Goal: Task Accomplishment & Management: Manage account settings

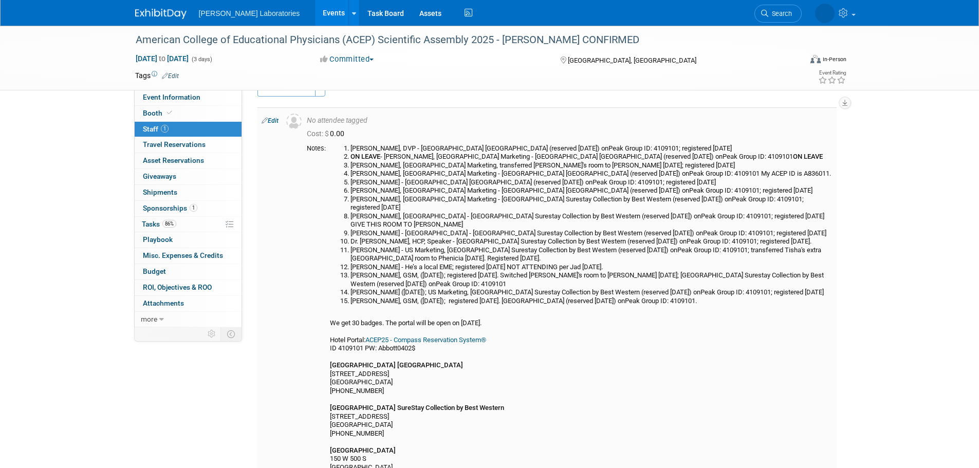
scroll to position [20, 0]
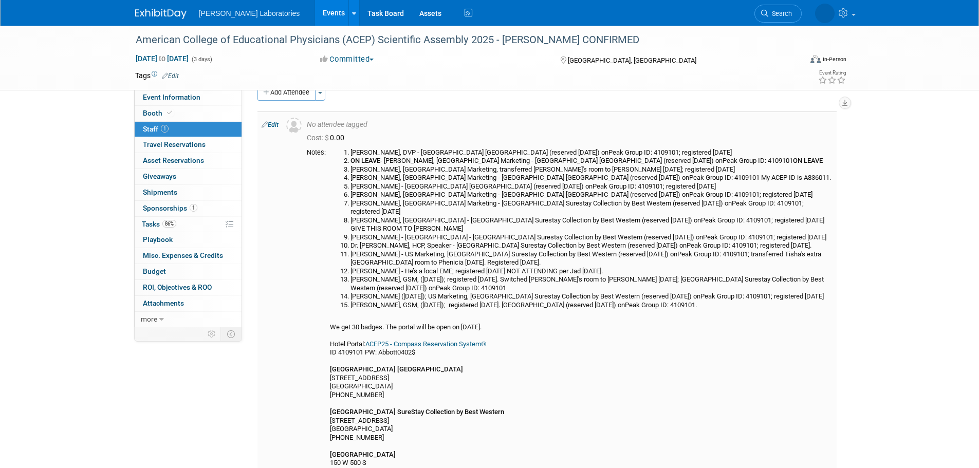
click at [274, 124] on link "Edit" at bounding box center [270, 124] width 17 height 7
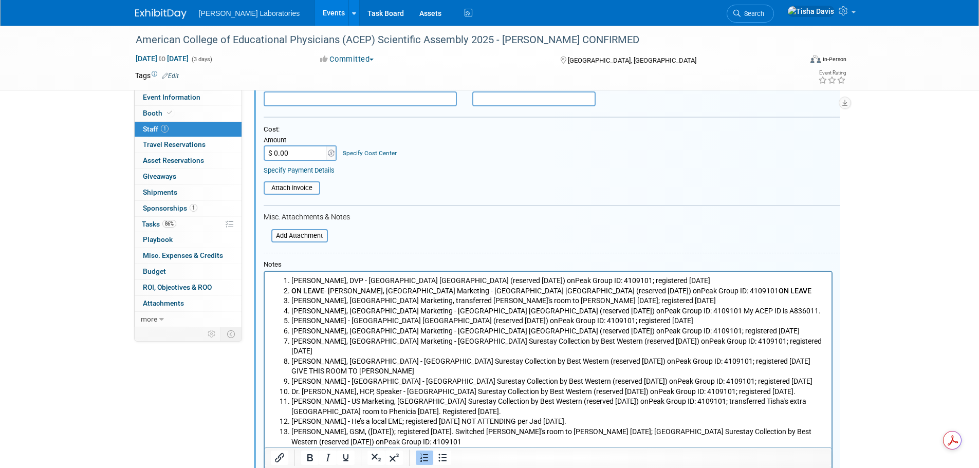
scroll to position [169, 0]
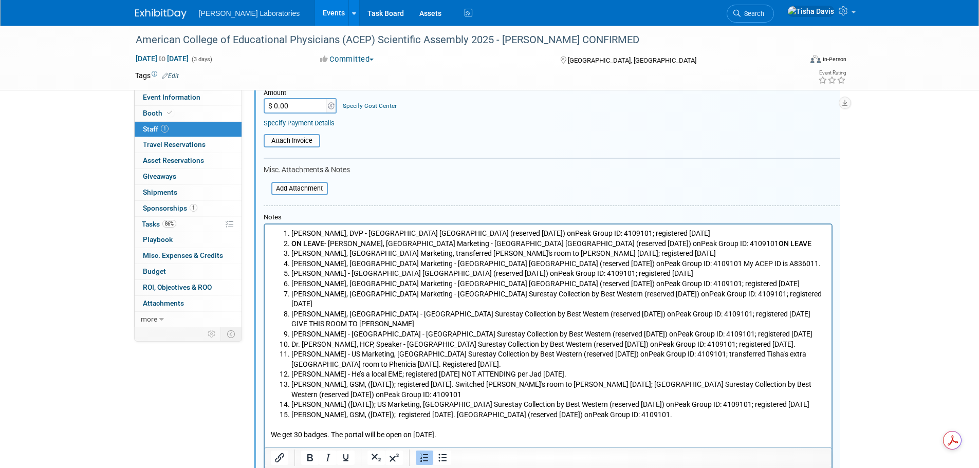
click at [756, 410] on li "[PERSON_NAME], GSM, ([DATE]); registered [DATE]. [GEOGRAPHIC_DATA] (reserved [D…" at bounding box center [558, 415] width 535 height 10
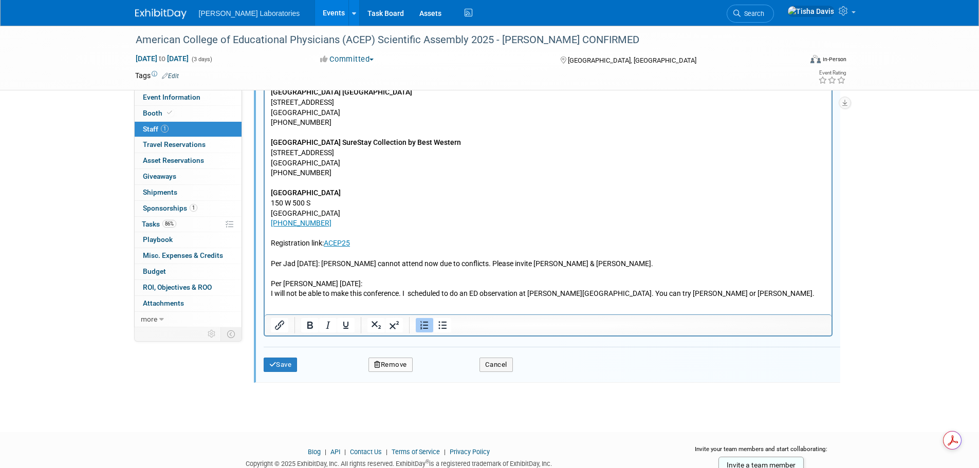
scroll to position [580, 0]
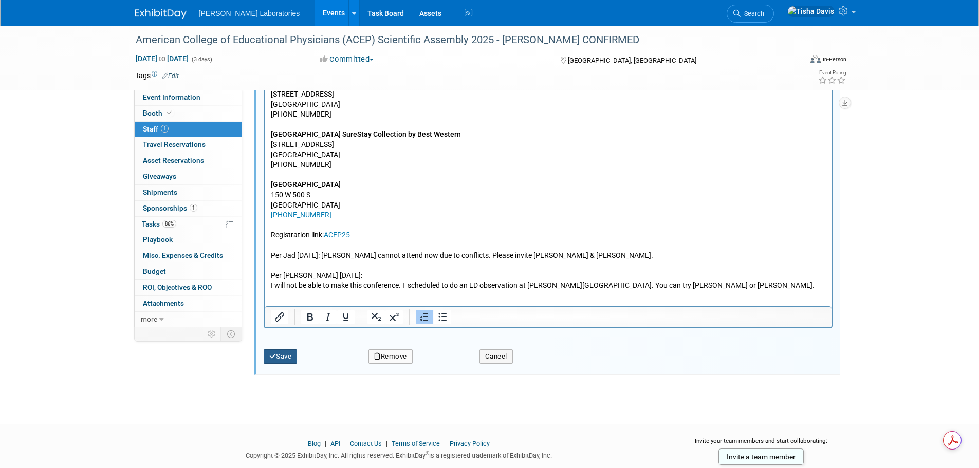
click at [286, 357] on button "Save" at bounding box center [281, 357] width 34 height 14
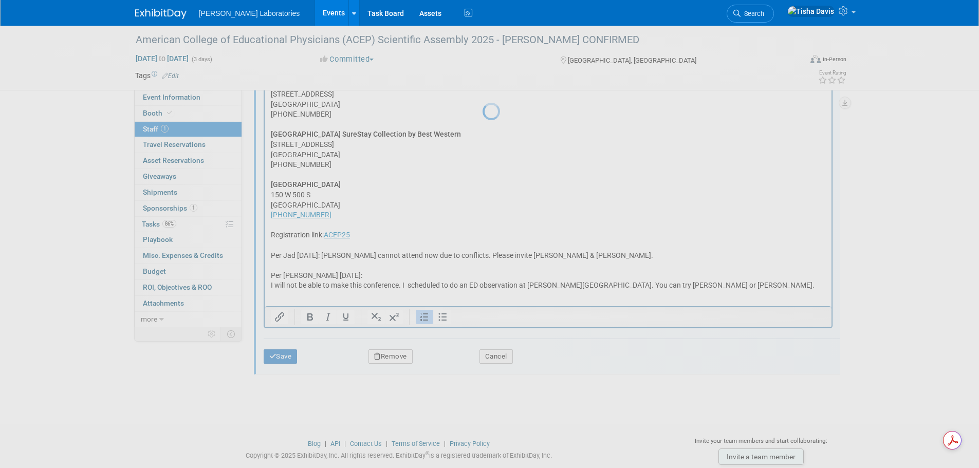
scroll to position [234, 0]
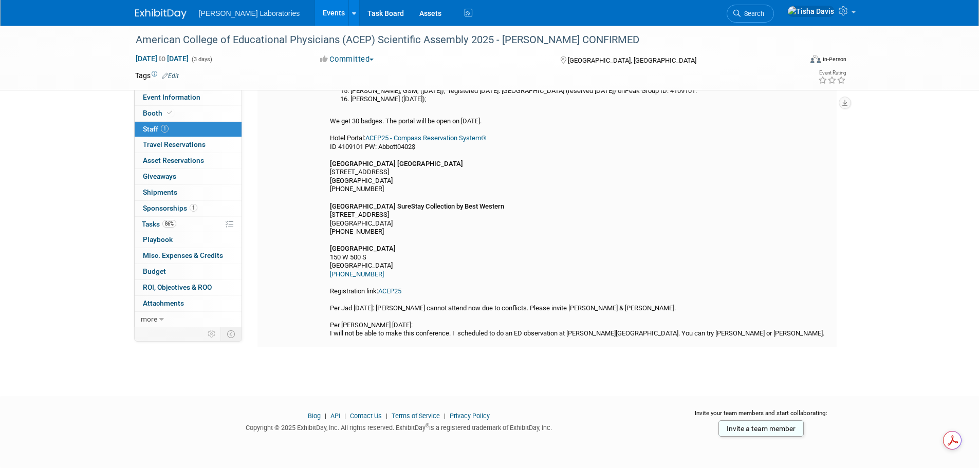
click at [398, 291] on link "ACEP25" at bounding box center [389, 291] width 23 height 8
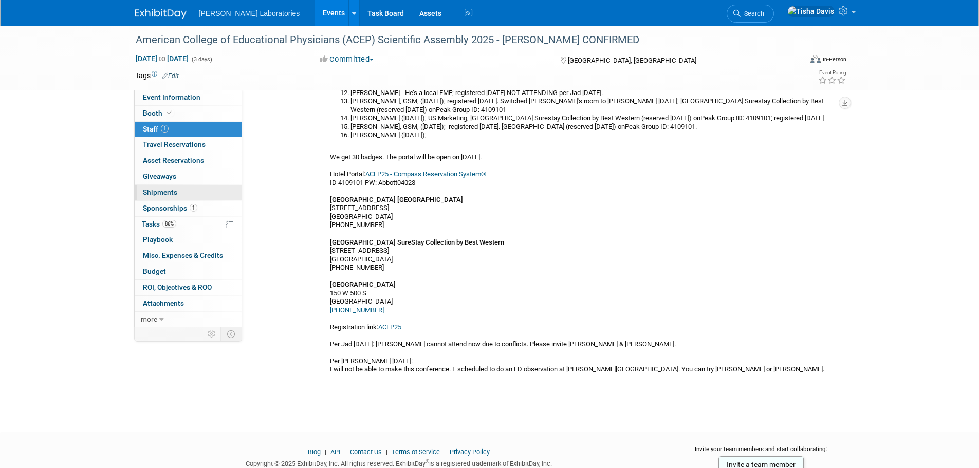
scroll to position [182, 0]
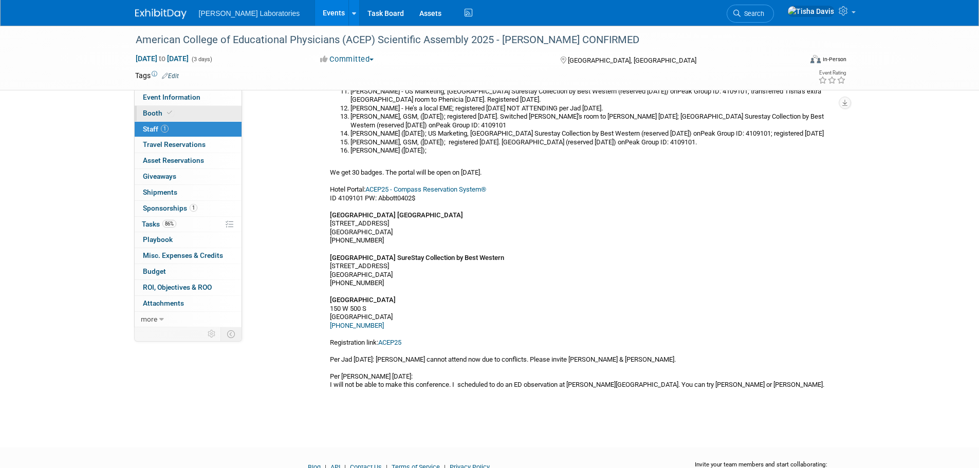
click at [143, 113] on span "Booth" at bounding box center [158, 113] width 31 height 8
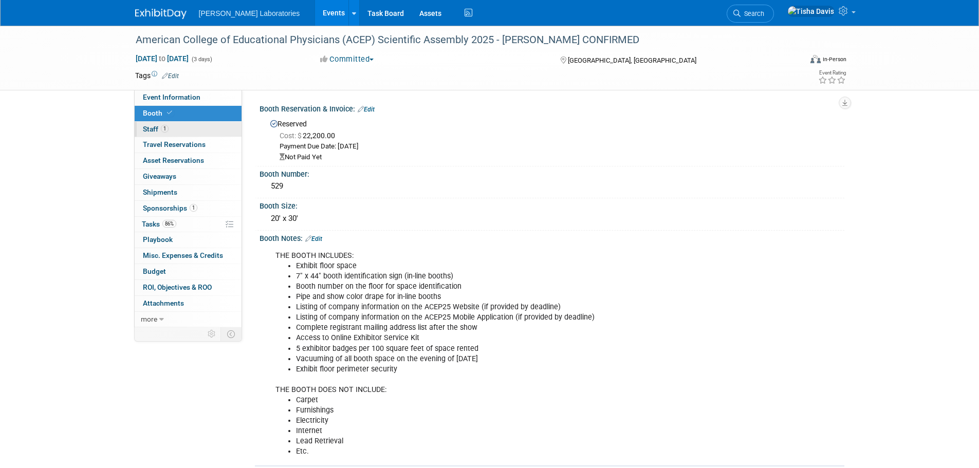
click at [153, 131] on span "Staff 1" at bounding box center [156, 129] width 26 height 8
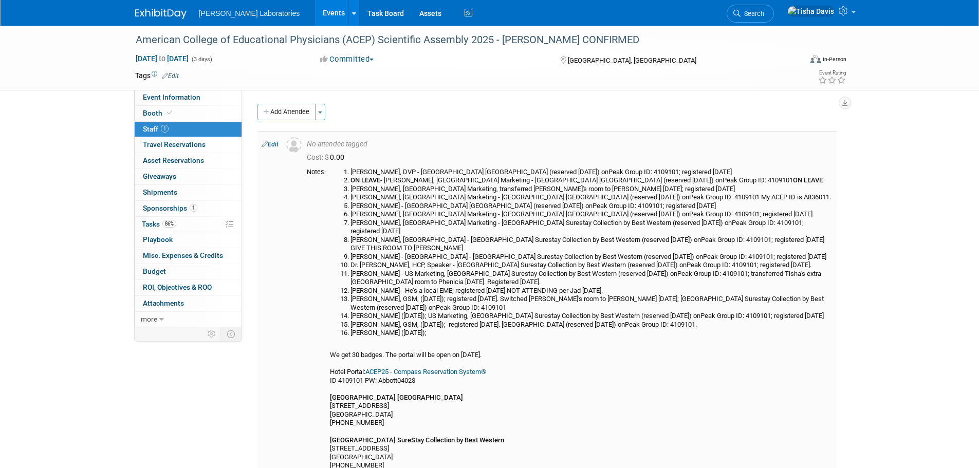
click at [273, 145] on link "Edit" at bounding box center [270, 144] width 17 height 7
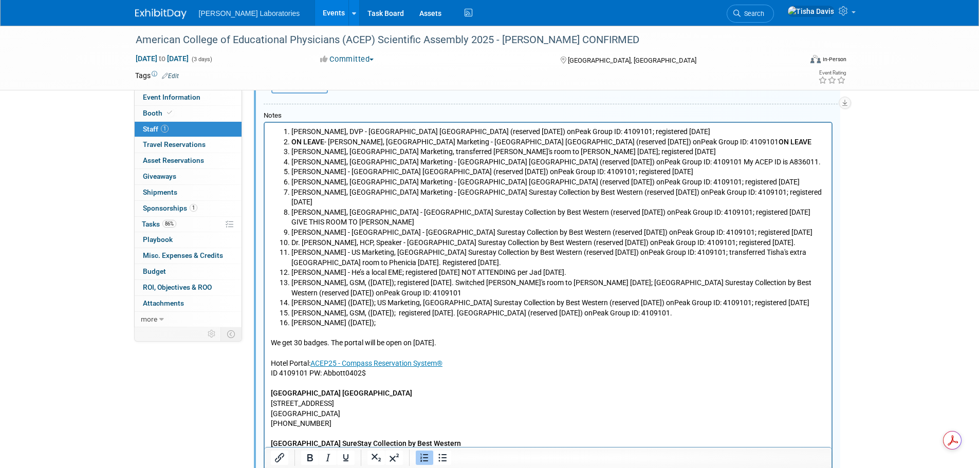
scroll to position [271, 0]
click at [393, 317] on li "[PERSON_NAME] ([DATE]);" at bounding box center [558, 322] width 535 height 10
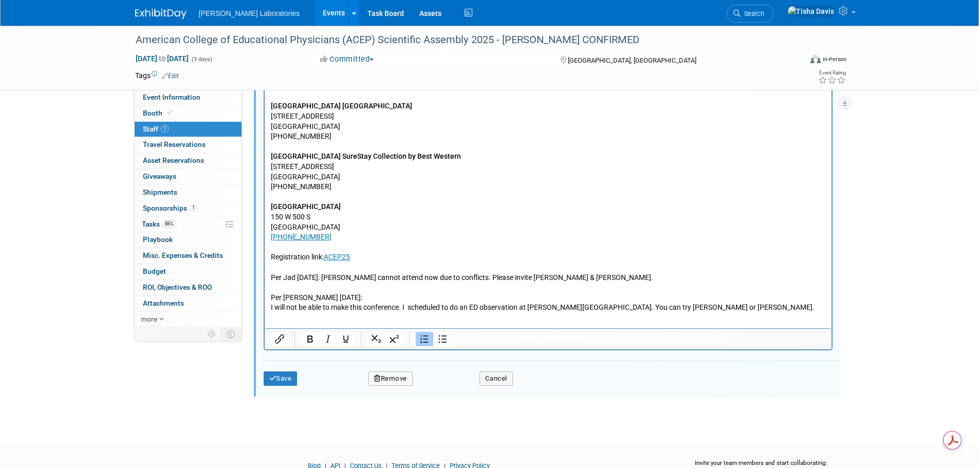
scroll to position [608, 0]
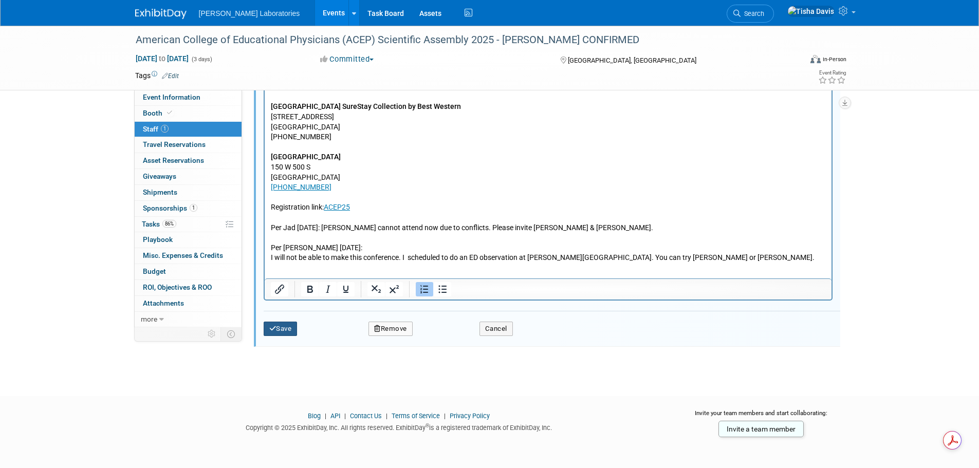
click at [287, 327] on button "Save" at bounding box center [281, 329] width 34 height 14
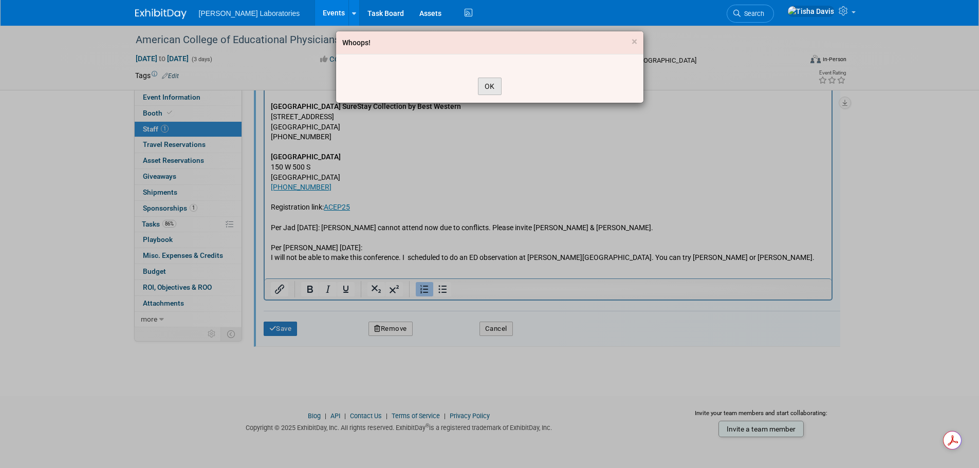
click at [487, 85] on button "OK" at bounding box center [490, 86] width 24 height 17
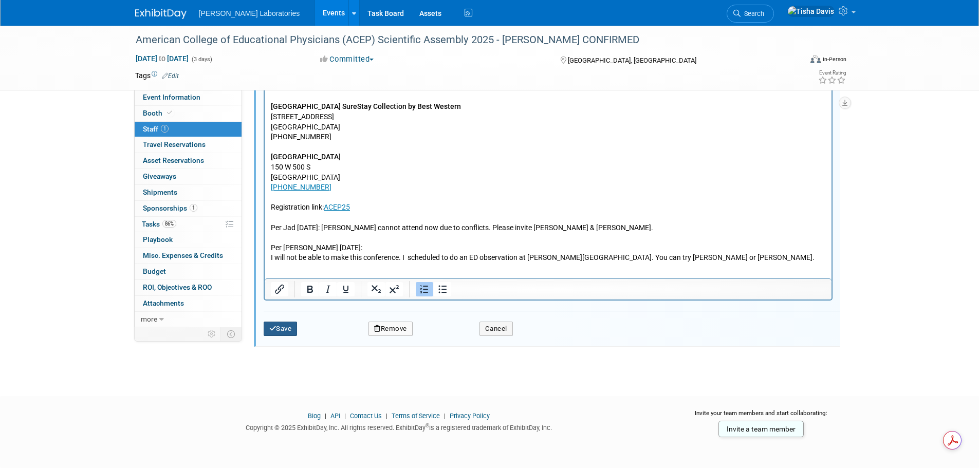
click at [278, 327] on button "Save" at bounding box center [281, 329] width 34 height 14
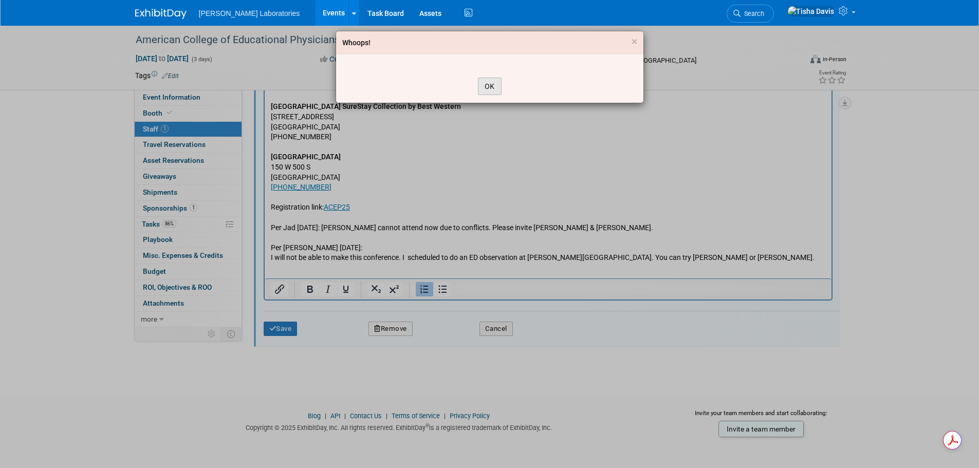
click at [486, 83] on button "OK" at bounding box center [490, 86] width 24 height 17
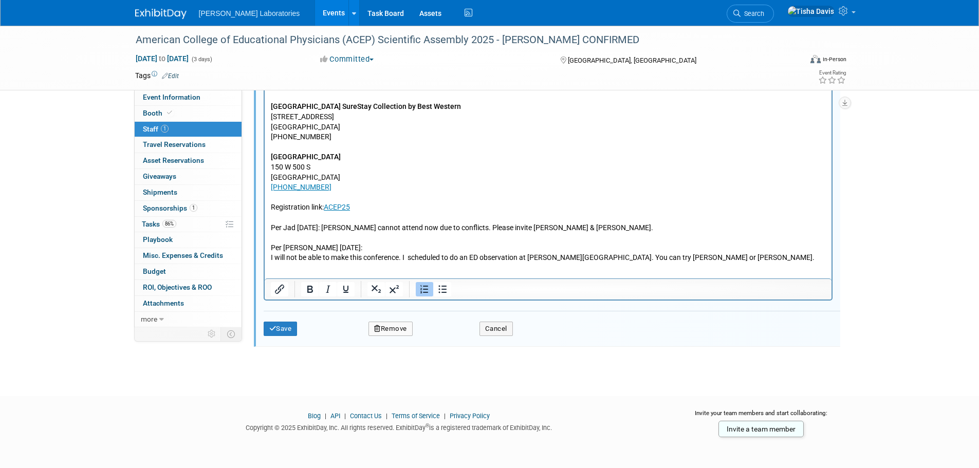
click at [437, 235] on p "We get 30 badges. The portal will be open on [DATE]. Hotel Portal: ACEP25 - Com…" at bounding box center [547, 128] width 555 height 272
click at [408, 256] on html "[PERSON_NAME], DVP - [GEOGRAPHIC_DATA] [GEOGRAPHIC_DATA] (reserved [DATE]) onPe…" at bounding box center [547, 24] width 567 height 477
click at [775, 248] on p "We get 30 badges. The portal will be open on [DATE]. Hotel Portal: ACEP25 - Com…" at bounding box center [547, 128] width 555 height 272
click at [287, 326] on button "Save" at bounding box center [281, 329] width 34 height 14
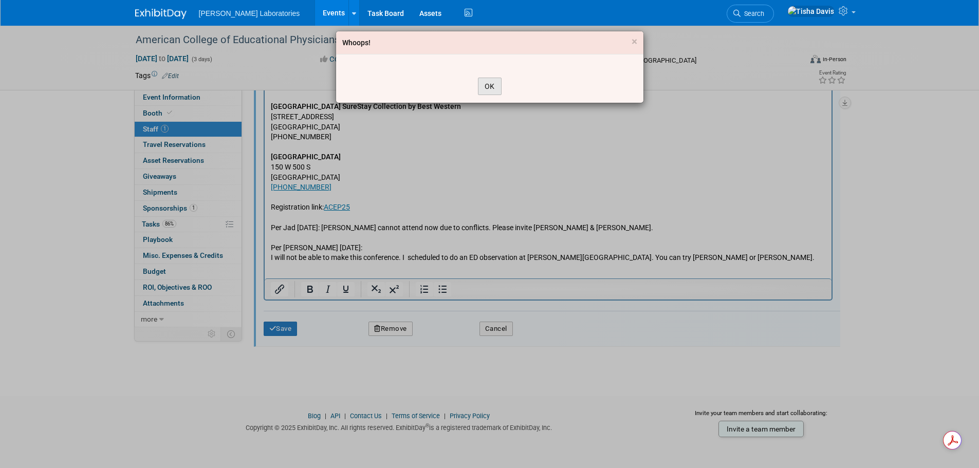
click at [500, 85] on button "OK" at bounding box center [490, 86] width 24 height 17
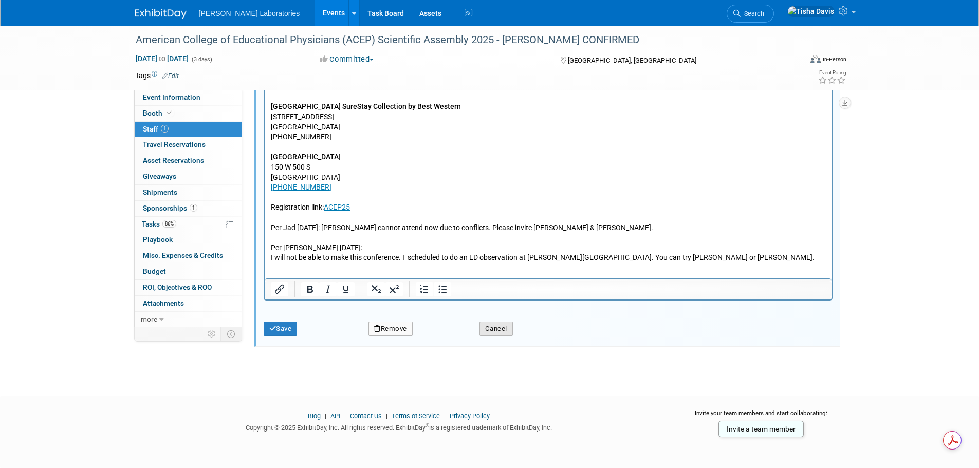
click at [501, 331] on button "Cancel" at bounding box center [496, 329] width 33 height 14
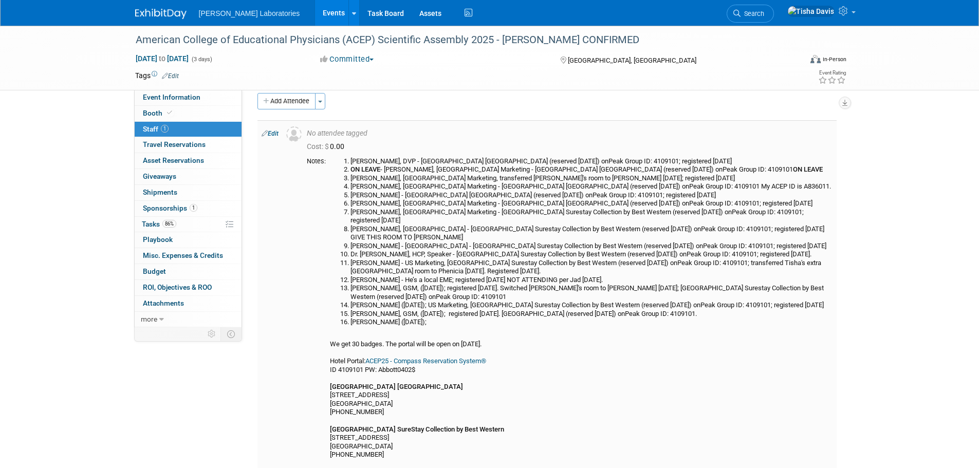
scroll to position [0, 0]
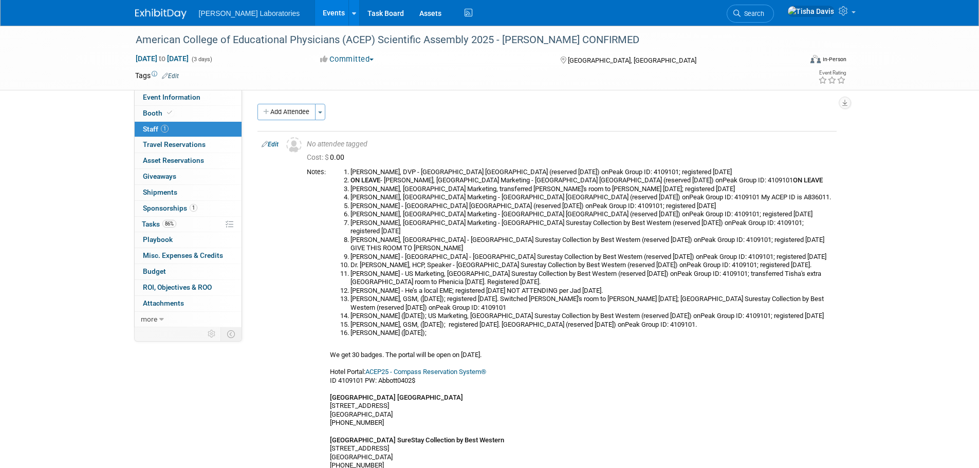
click at [277, 145] on link "Edit" at bounding box center [270, 144] width 17 height 7
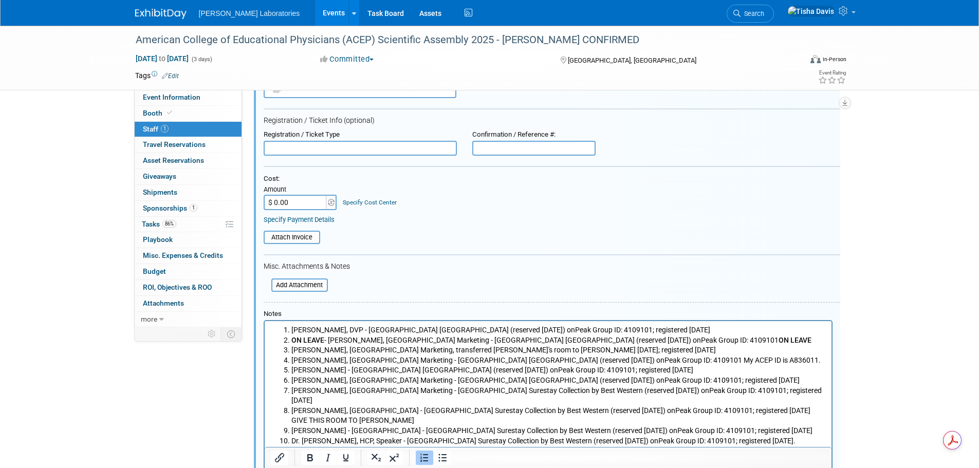
scroll to position [220, 0]
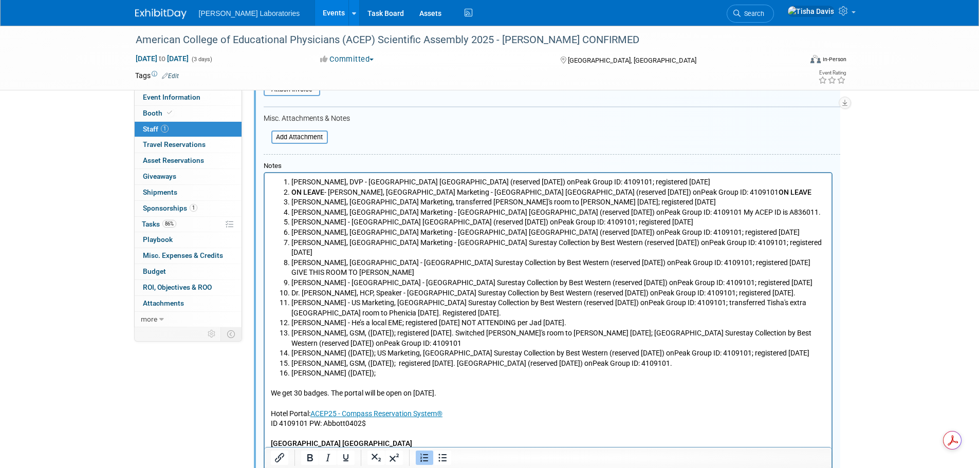
click at [408, 369] on li "[PERSON_NAME] ([DATE]);" at bounding box center [558, 374] width 535 height 10
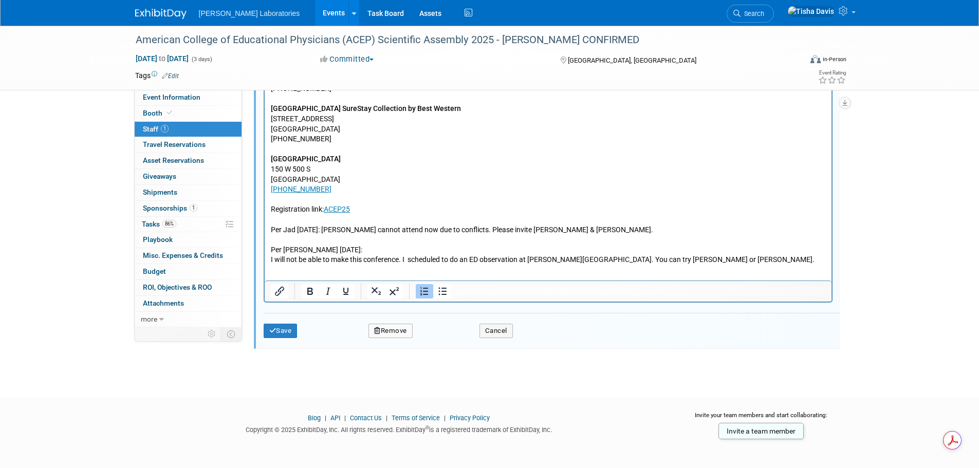
scroll to position [608, 0]
click at [287, 328] on button "Save" at bounding box center [281, 329] width 34 height 14
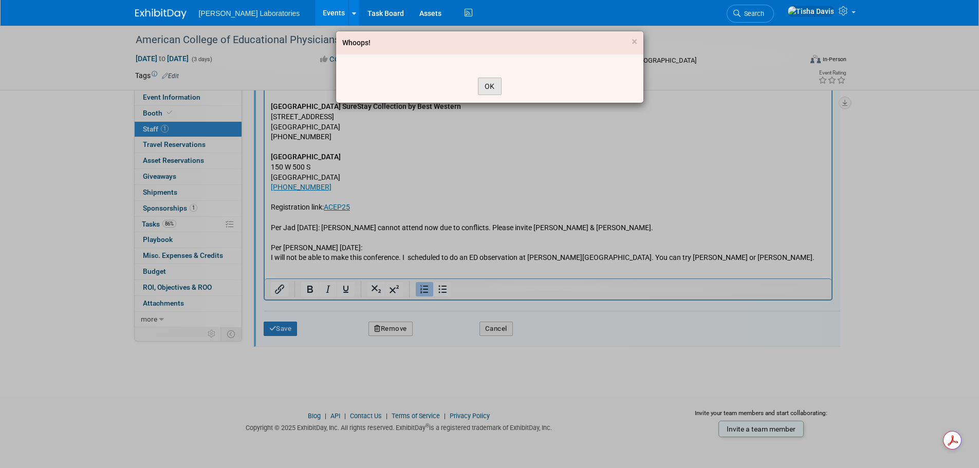
click at [495, 87] on button "OK" at bounding box center [490, 86] width 24 height 17
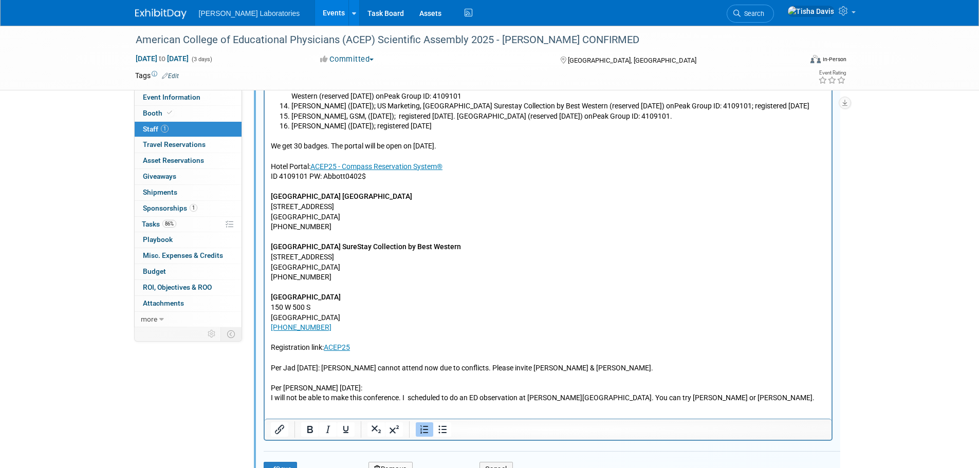
scroll to position [505, 0]
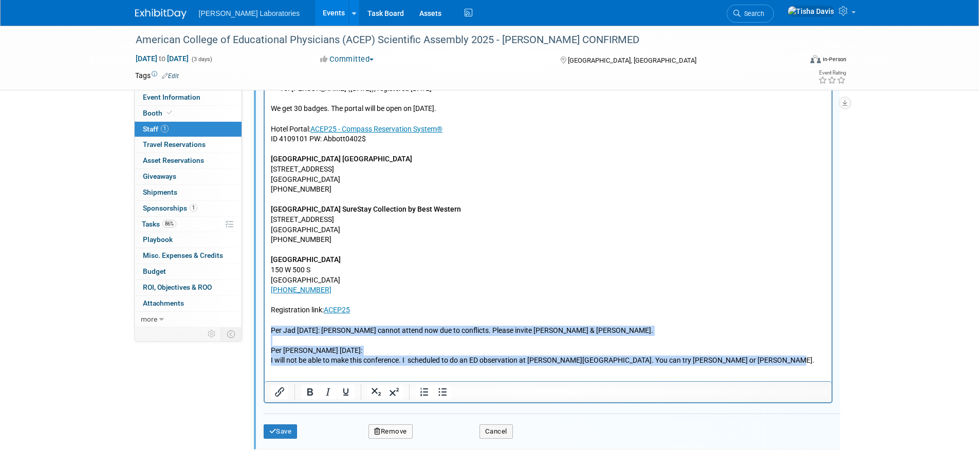
drag, startPoint x: 271, startPoint y: 320, endPoint x: 784, endPoint y: 356, distance: 514.2
click at [784, 356] on p "We get 30 badges. The portal will be open on [DATE]. Hotel Portal: ACEP25 - Com…" at bounding box center [547, 231] width 555 height 272
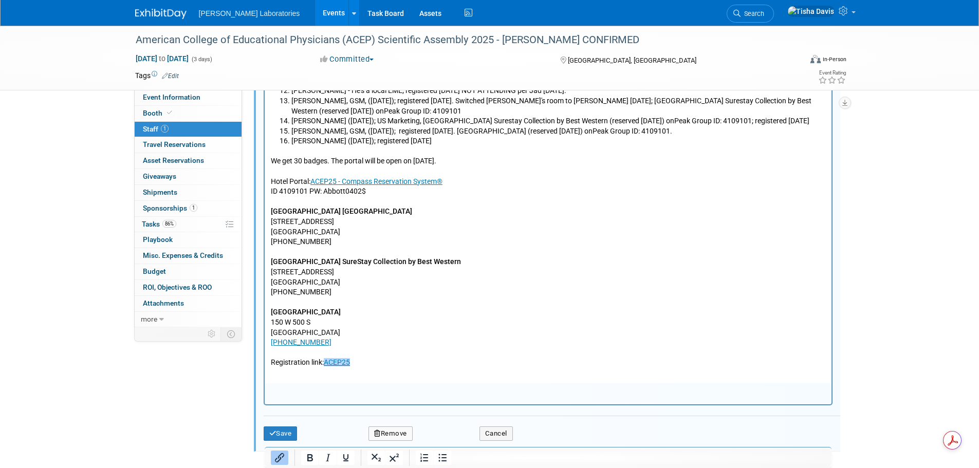
scroll to position [299, 0]
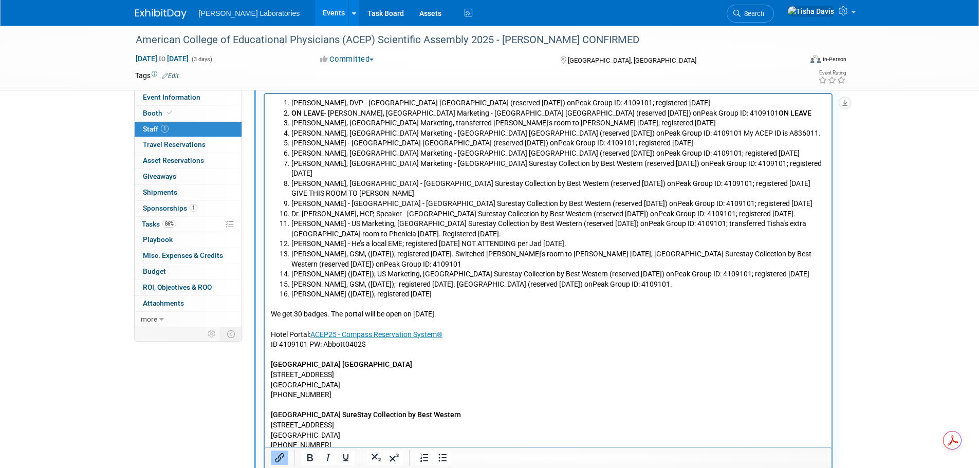
click at [453, 289] on li "[PERSON_NAME] ([DATE]); registered [DATE]" at bounding box center [558, 294] width 535 height 10
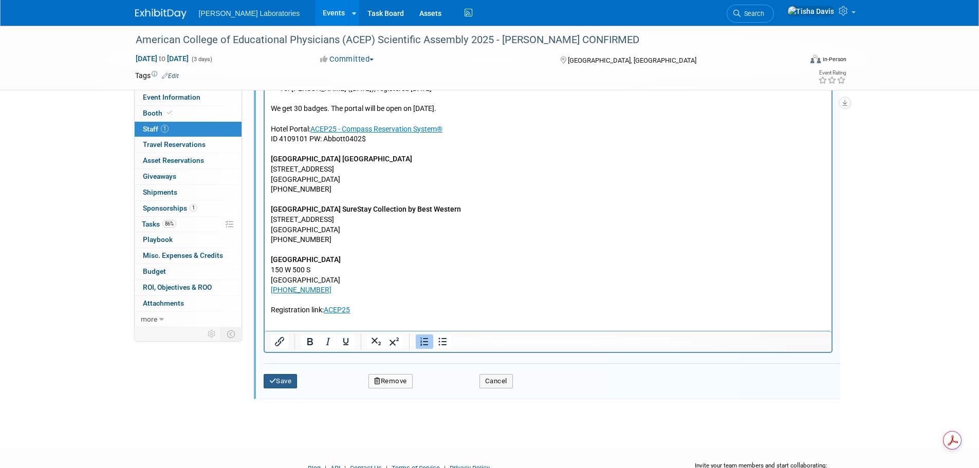
click at [286, 381] on button "Save" at bounding box center [281, 381] width 34 height 14
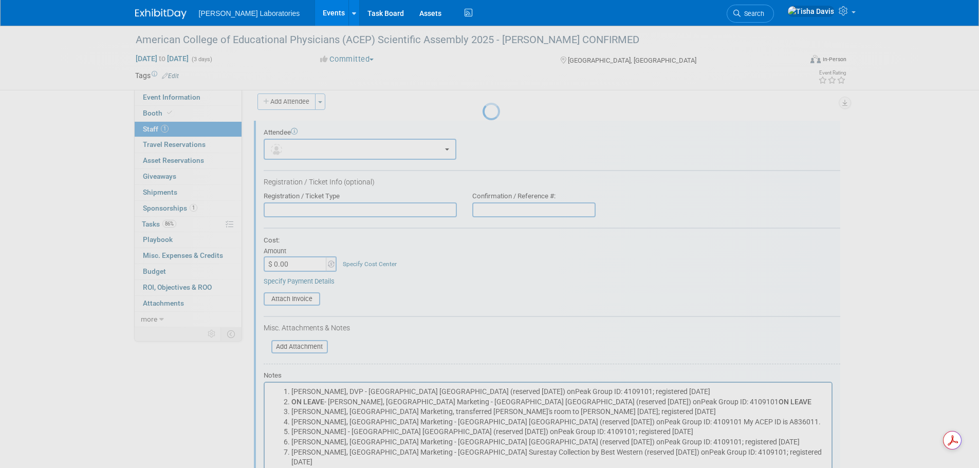
scroll to position [191, 0]
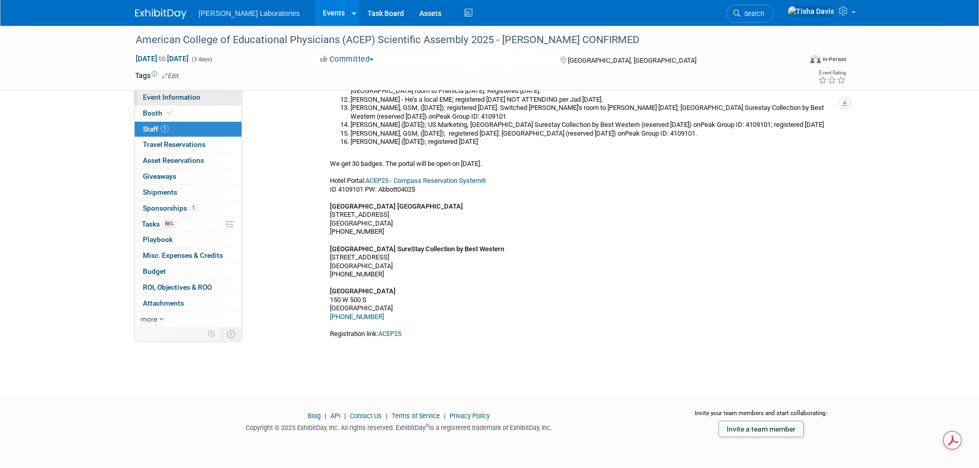
click at [201, 98] on link "Event Information" at bounding box center [188, 97] width 107 height 15
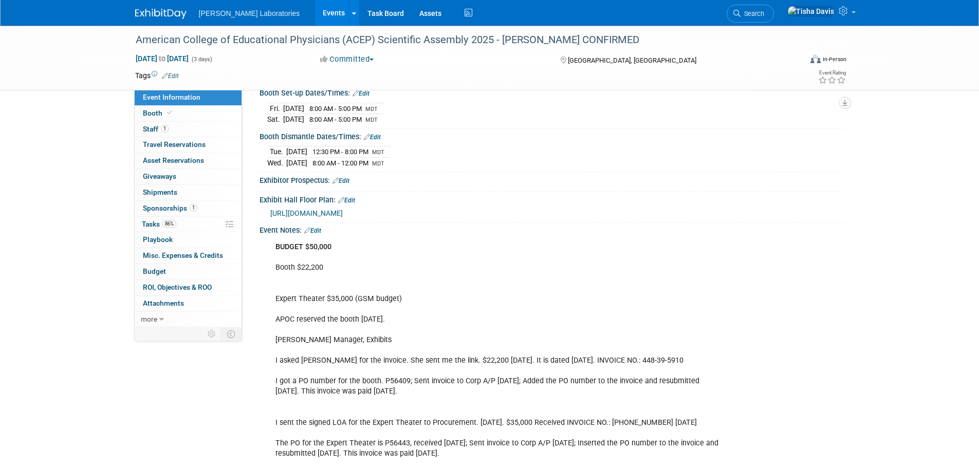
scroll to position [206, 0]
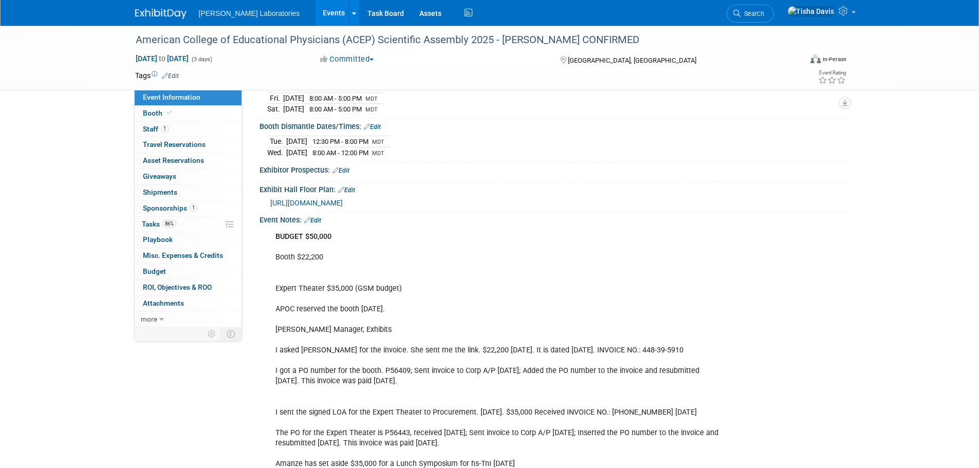
click at [317, 220] on link "Edit" at bounding box center [312, 220] width 17 height 7
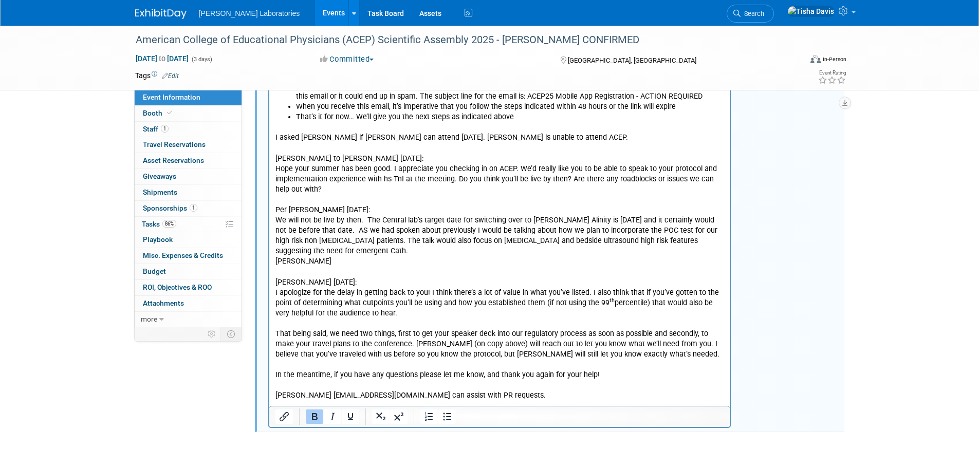
scroll to position [1357, 0]
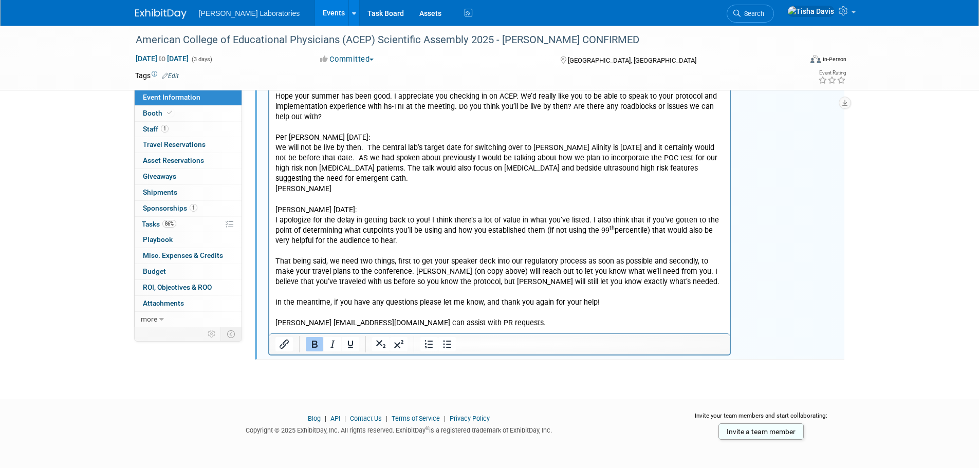
click at [492, 304] on p "I asked [PERSON_NAME] if [PERSON_NAME] can attend [DATE]. [PERSON_NAME] is unab…" at bounding box center [499, 189] width 449 height 279
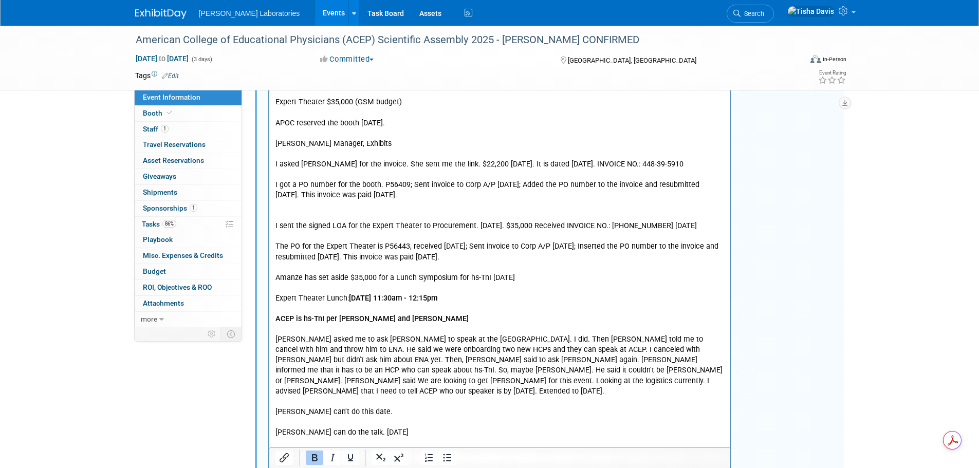
scroll to position [135, 0]
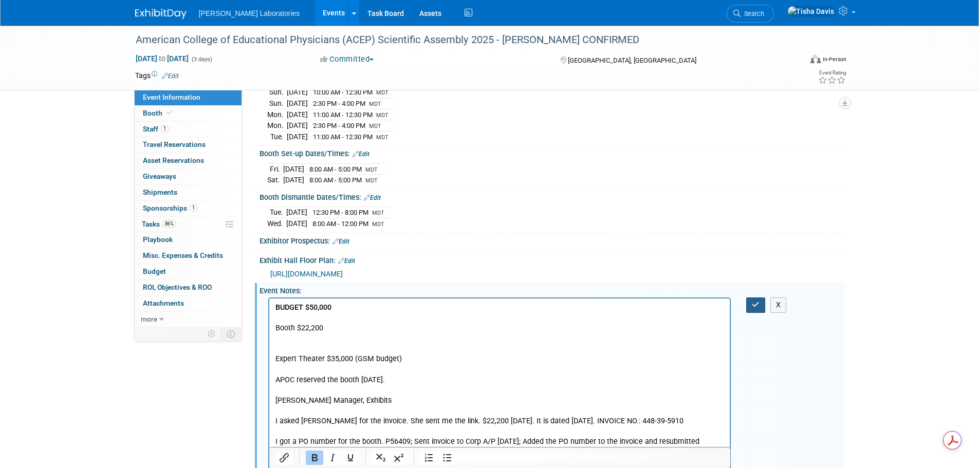
click at [754, 303] on icon "button" at bounding box center [756, 304] width 8 height 7
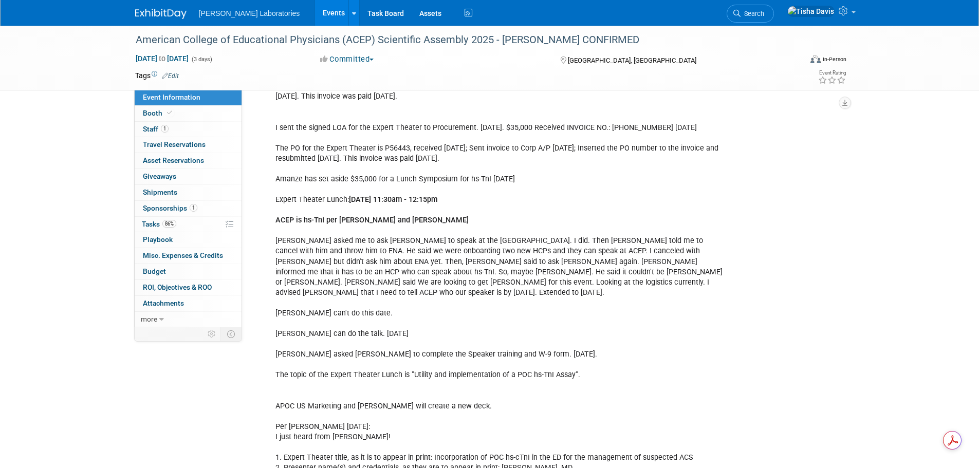
scroll to position [494, 0]
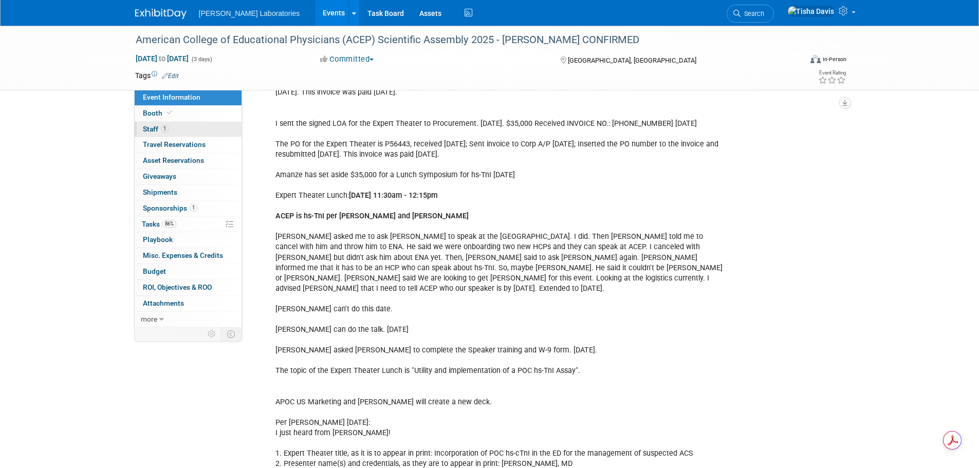
click at [149, 129] on span "Staff 1" at bounding box center [156, 129] width 26 height 8
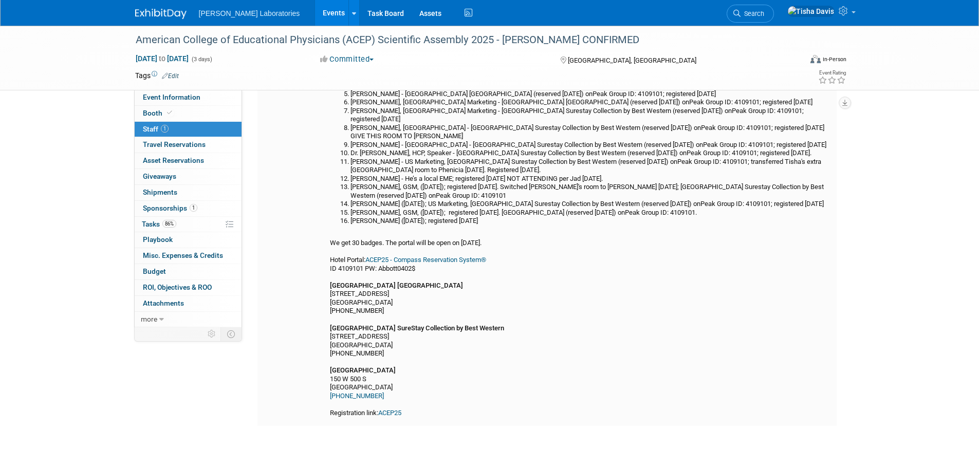
scroll to position [154, 0]
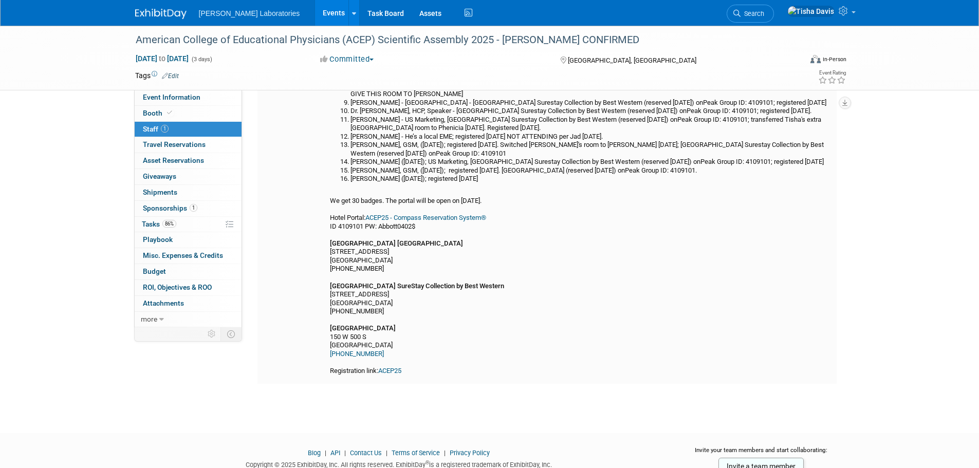
click at [446, 219] on link "ACEP25 - Compass Reservation System®" at bounding box center [425, 218] width 121 height 8
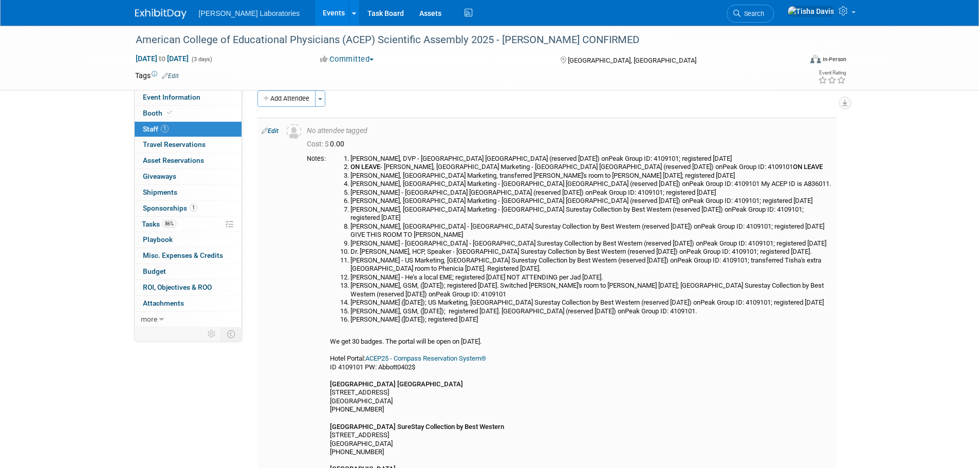
scroll to position [0, 0]
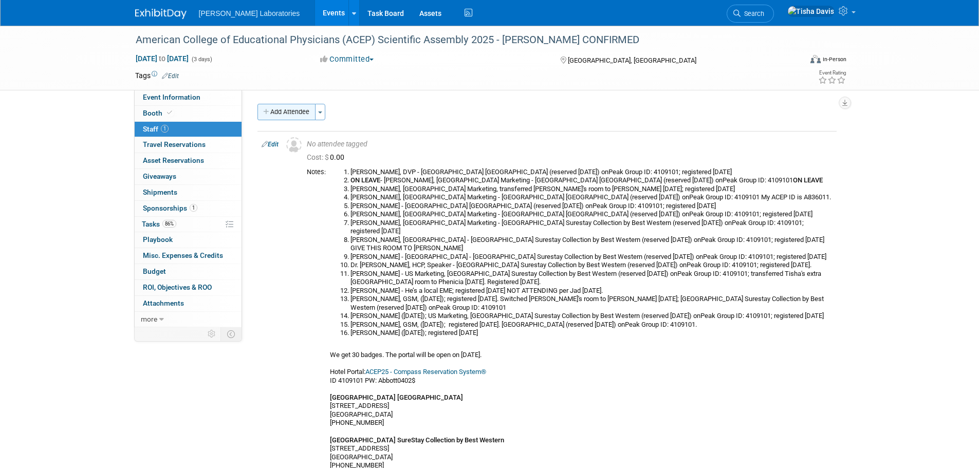
click at [274, 115] on button "Add Attendee" at bounding box center [287, 112] width 58 height 16
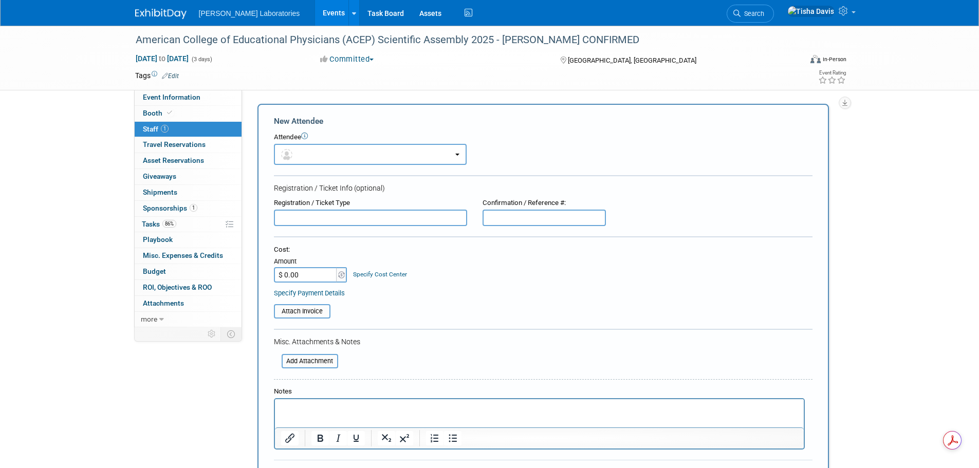
click at [245, 122] on div "Event Website: Edit [URL][DOMAIN_NAME] Event Venue Name: [GEOGRAPHIC_DATA] Edit…" at bounding box center [543, 208] width 602 height 237
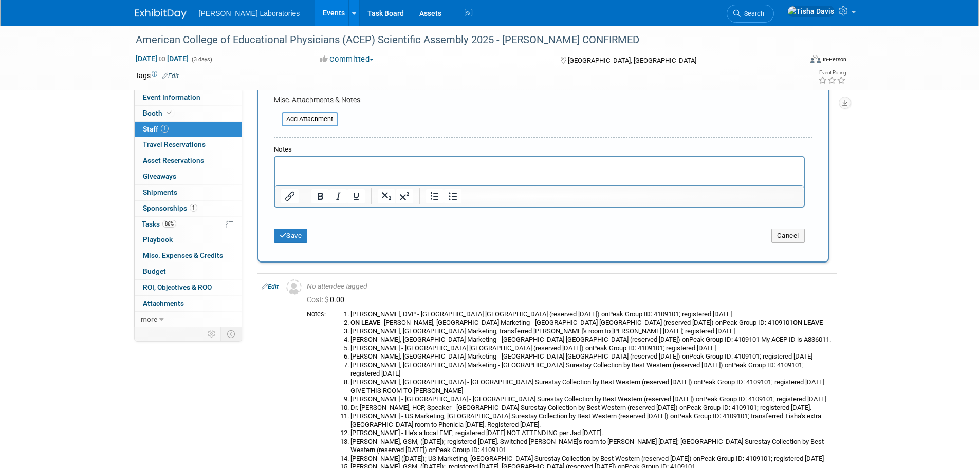
scroll to position [257, 0]
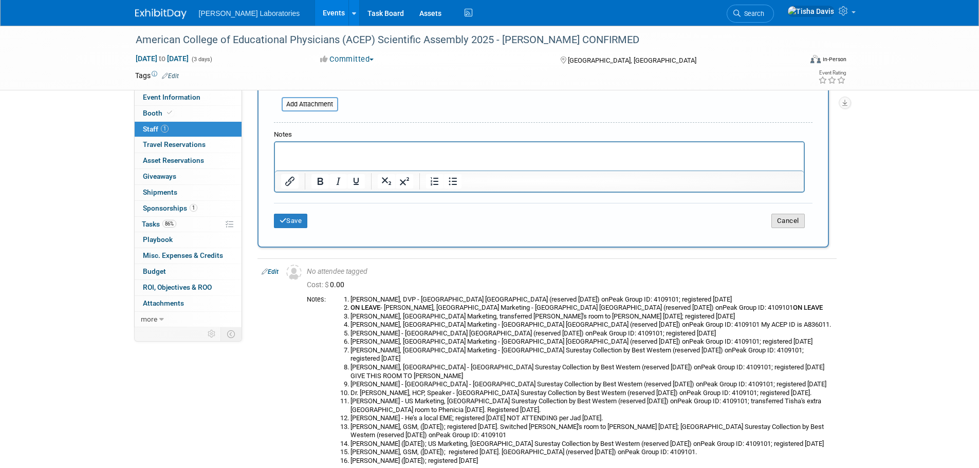
click at [791, 220] on button "Cancel" at bounding box center [787, 221] width 33 height 14
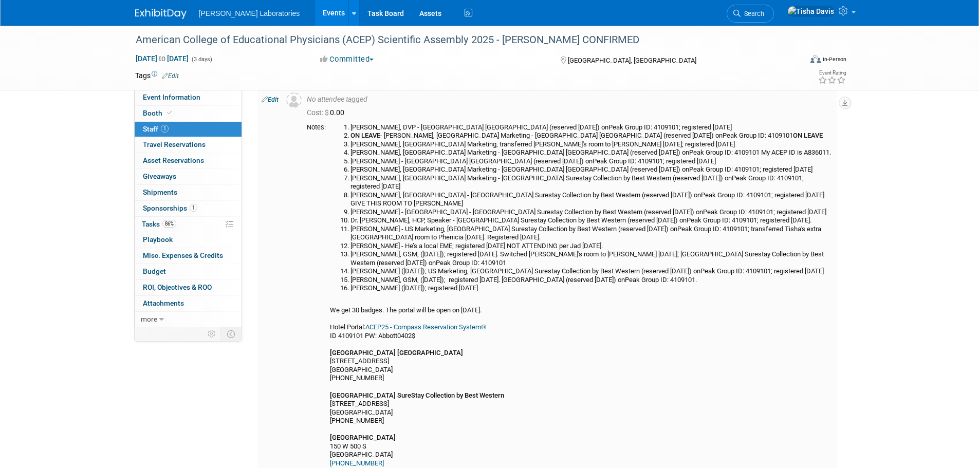
scroll to position [37, 0]
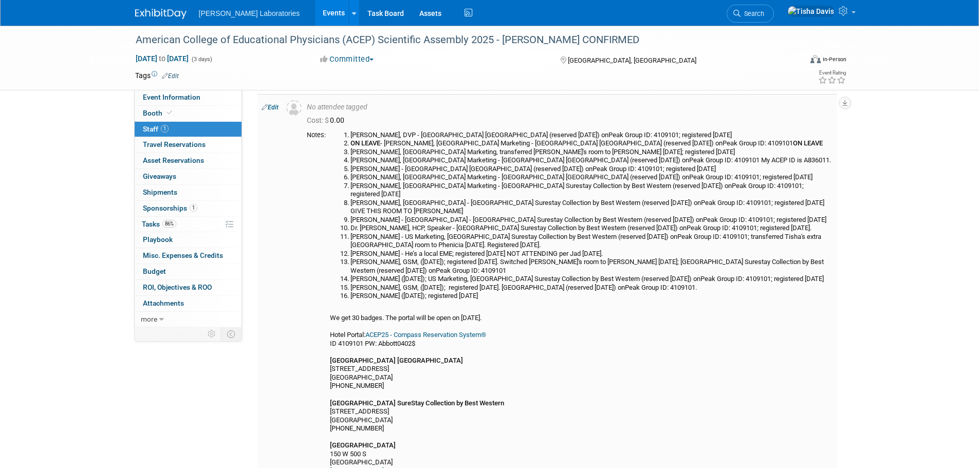
click at [274, 107] on link "Edit" at bounding box center [270, 107] width 17 height 7
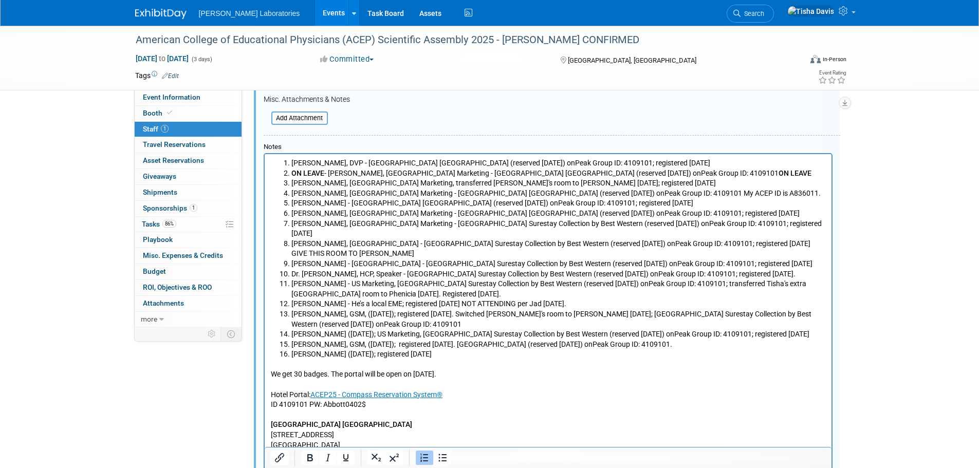
scroll to position [374, 0]
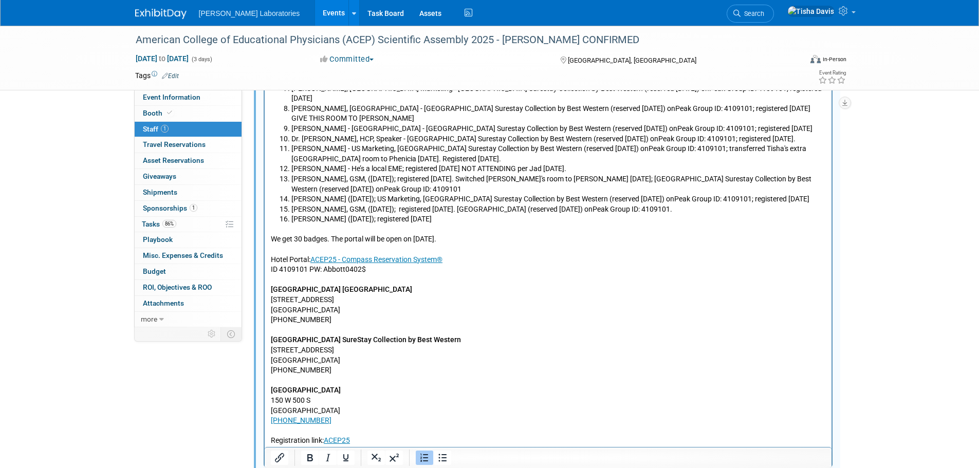
click at [453, 214] on li "[PERSON_NAME] ([DATE]); registered [DATE]" at bounding box center [558, 219] width 535 height 10
click at [616, 214] on li "[PERSON_NAME] ([DATE]); registered [DATE]; Doubletree Suites by [GEOGRAPHIC_DAT…" at bounding box center [558, 219] width 535 height 10
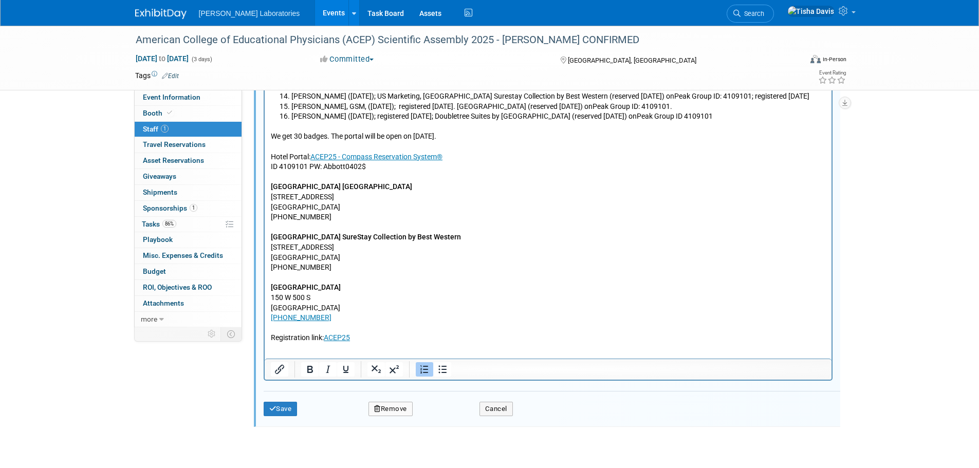
scroll to position [557, 0]
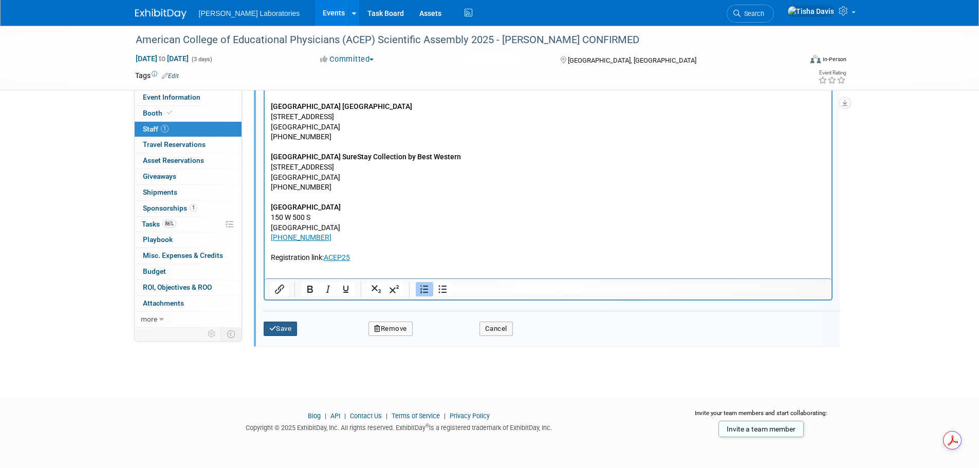
click at [285, 330] on button "Save" at bounding box center [281, 329] width 34 height 14
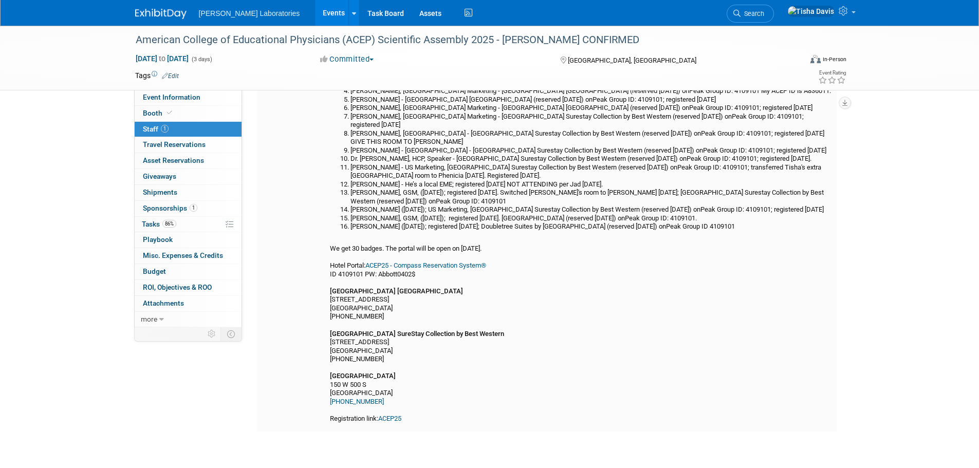
scroll to position [88, 0]
